Goal: Use online tool/utility

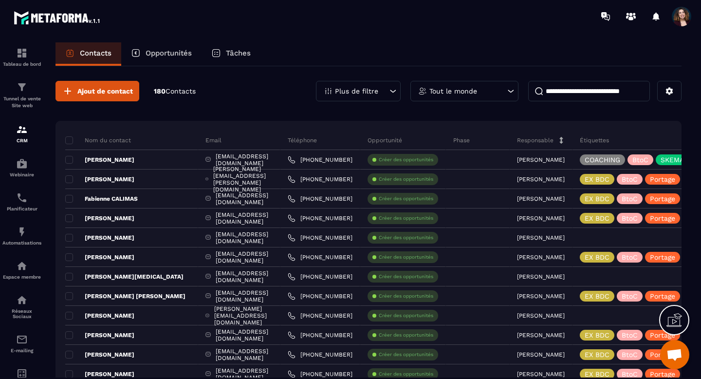
scroll to position [6759, 0]
click at [391, 89] on icon at bounding box center [393, 91] width 10 height 10
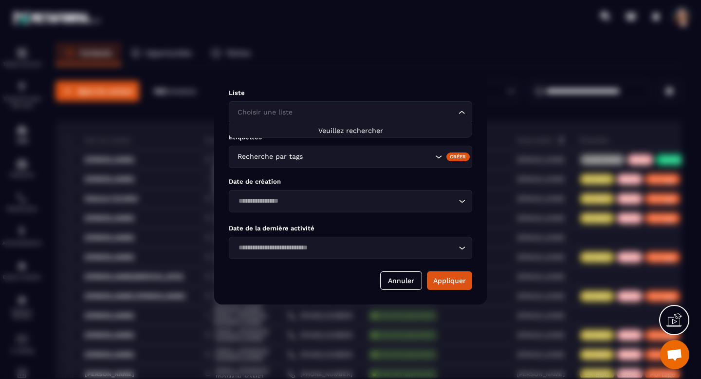
click at [338, 114] on input "Search for option" at bounding box center [345, 112] width 221 height 11
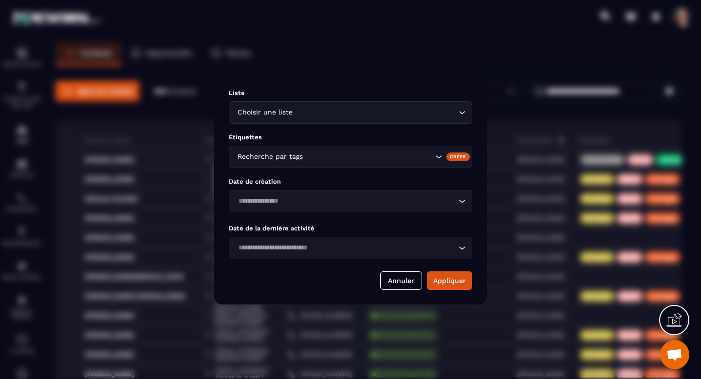
click at [346, 73] on div "Modal window" at bounding box center [350, 189] width 701 height 379
click at [342, 108] on input "Search for option" at bounding box center [376, 112] width 162 height 11
type input "******"
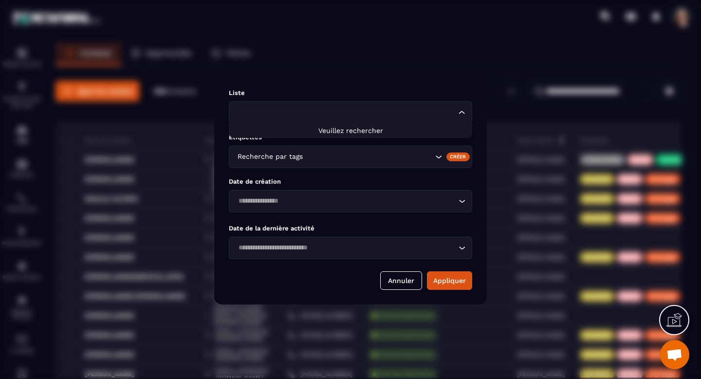
click at [311, 65] on div "Modal window" at bounding box center [350, 189] width 701 height 379
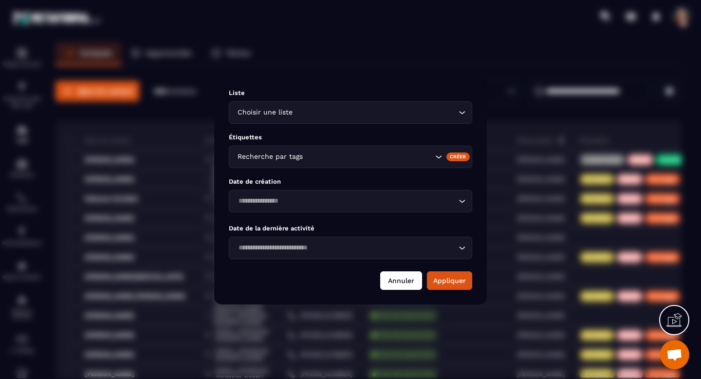
click at [400, 279] on button "Annuler" at bounding box center [401, 280] width 42 height 19
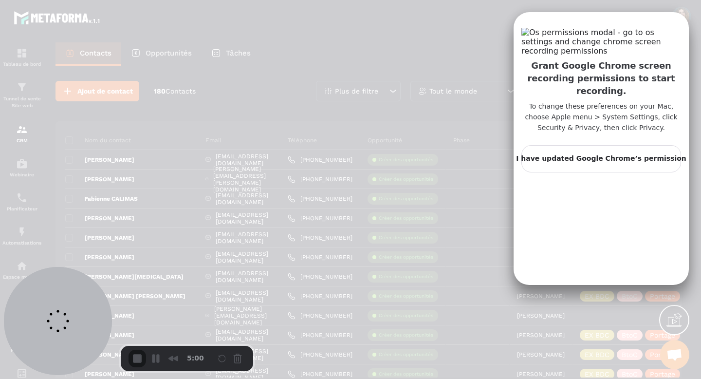
click at [561, 164] on span "I have updated Google Chrome’s permission" at bounding box center [601, 158] width 170 height 11
